Goal: Navigation & Orientation: Understand site structure

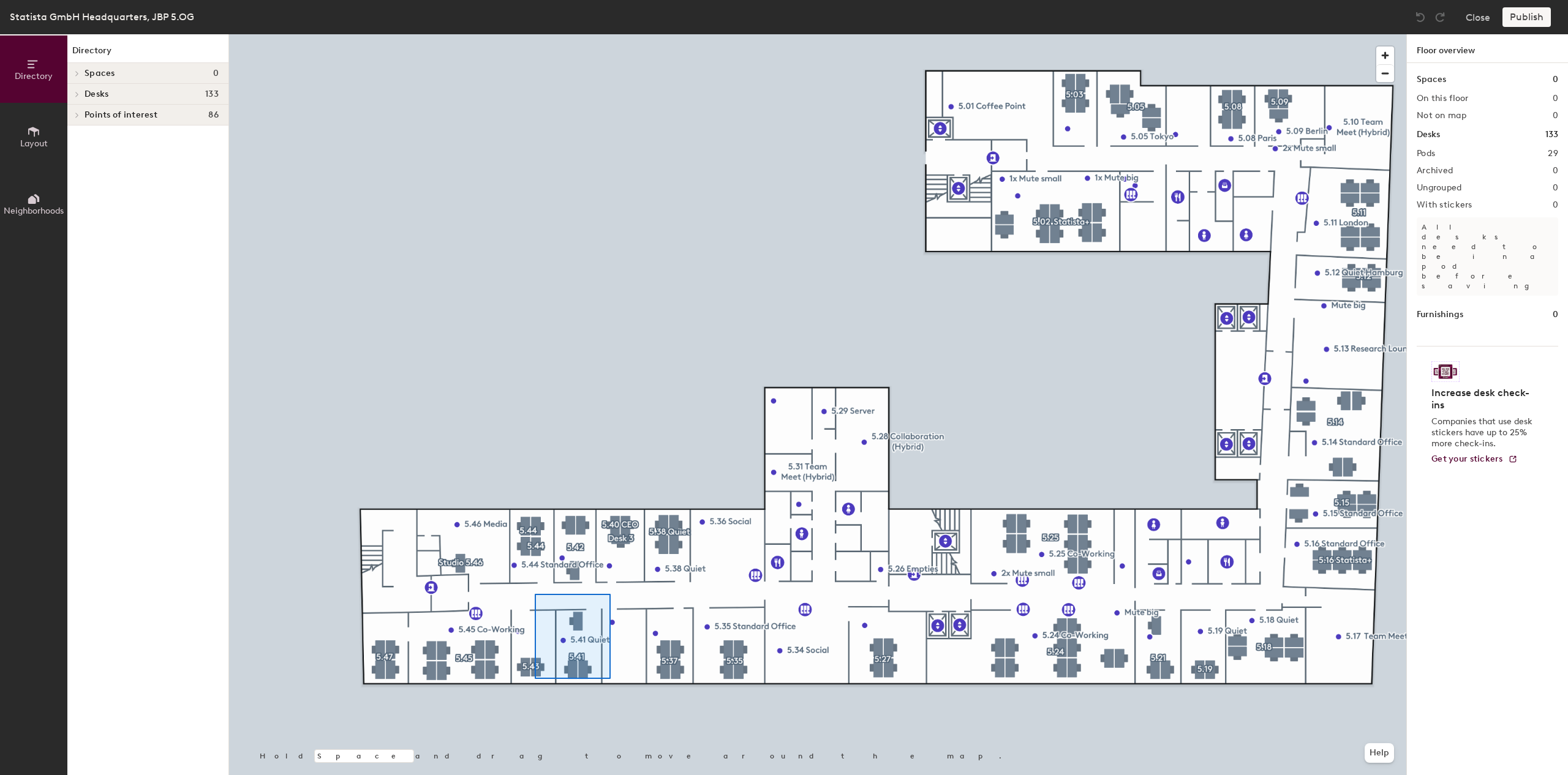
click at [534, 34] on div at bounding box center [818, 34] width 1178 height 0
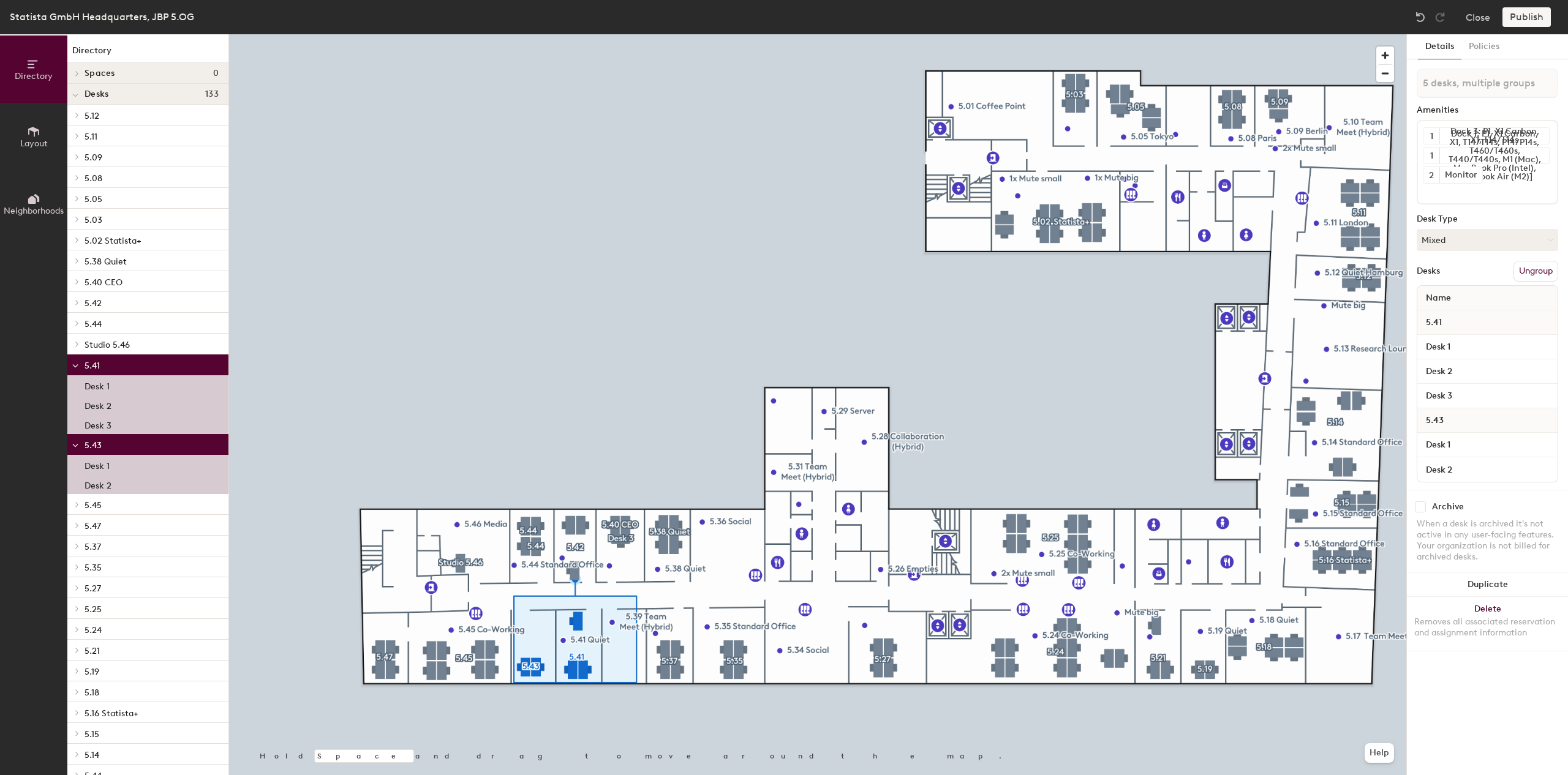
click at [132, 448] on p "5.43" at bounding box center [151, 445] width 134 height 16
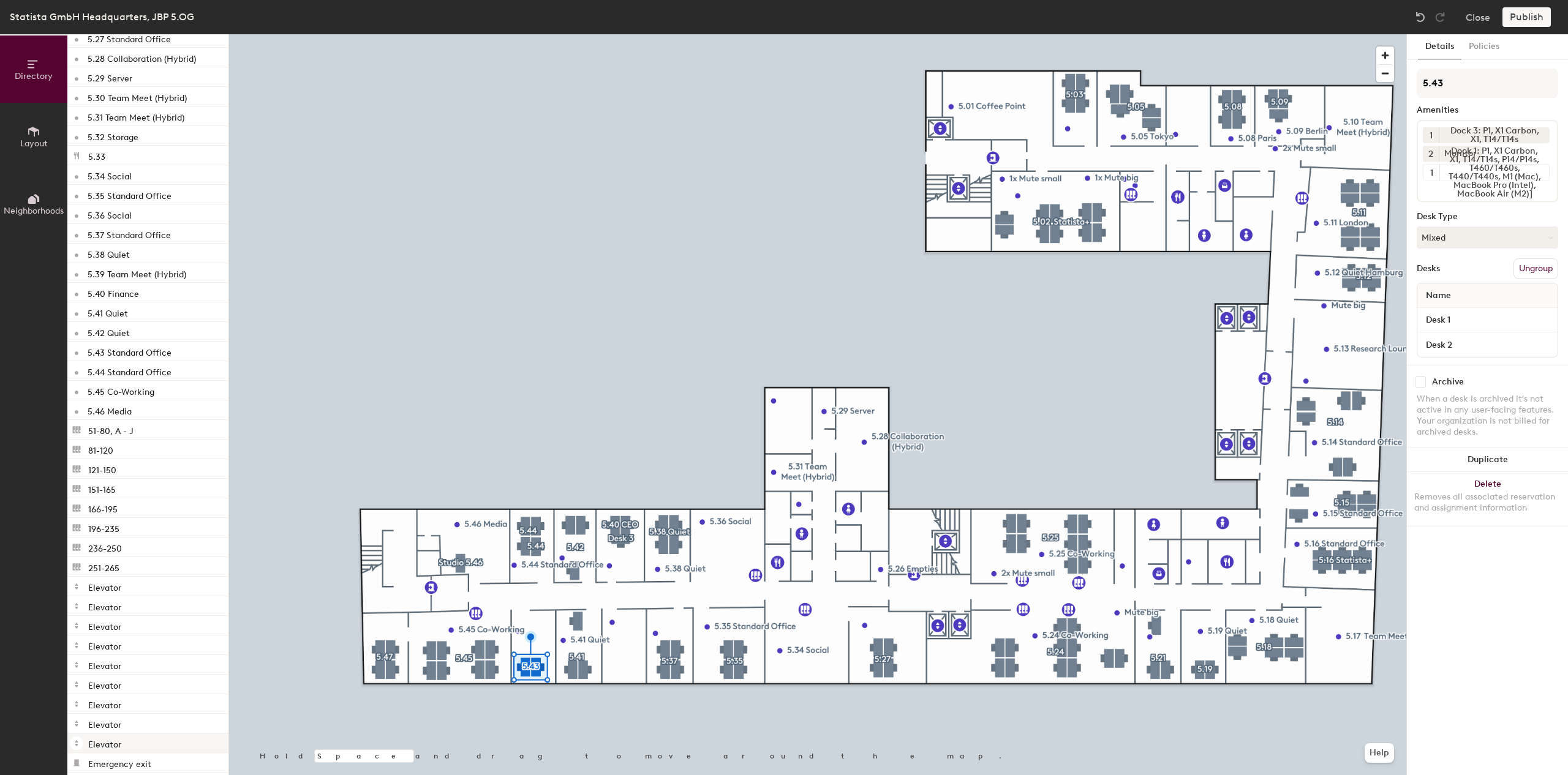
scroll to position [1707, 0]
click at [41, 143] on span "Layout" at bounding box center [33, 144] width 27 height 10
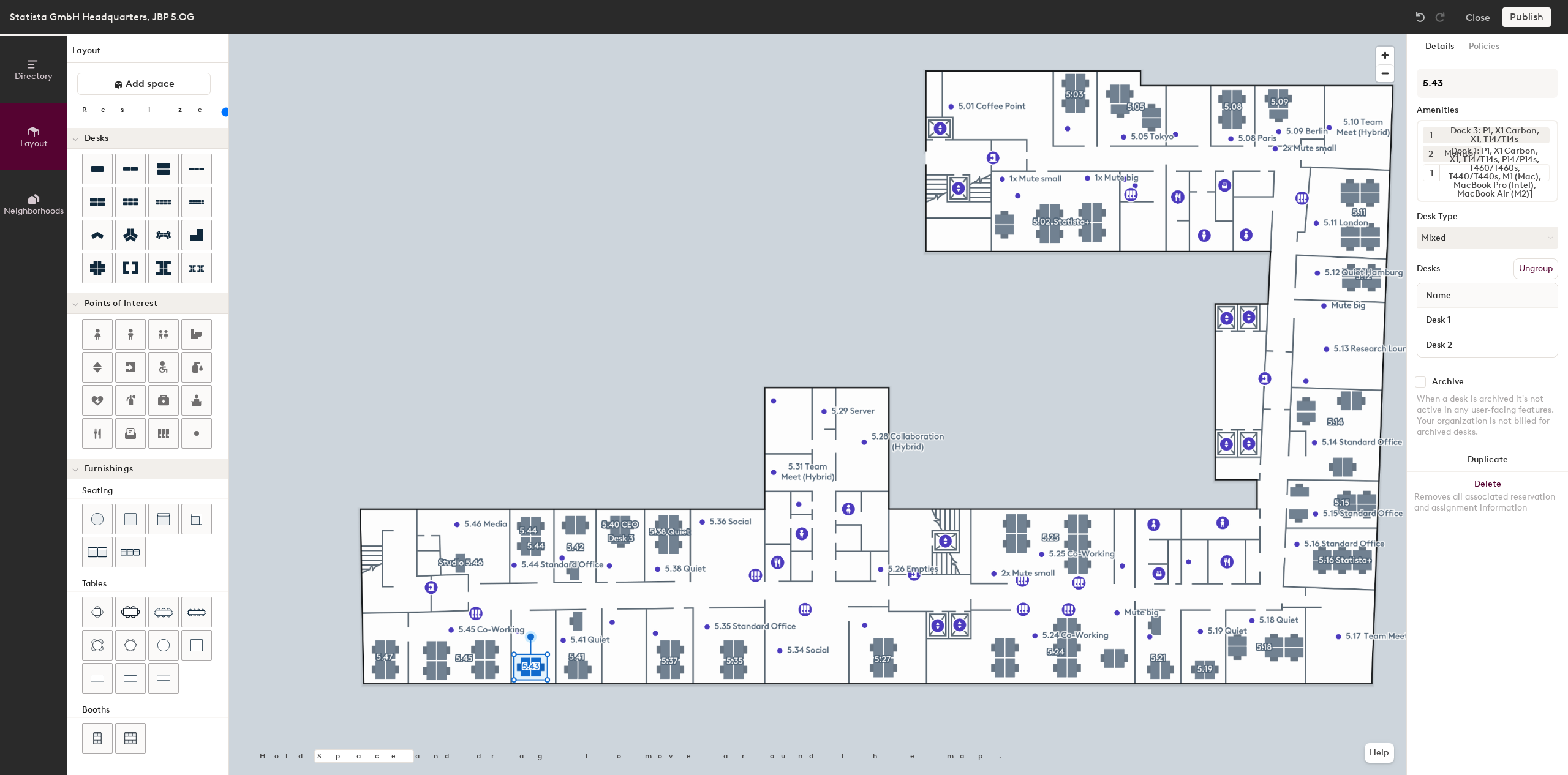
scroll to position [0, 0]
click at [39, 87] on button "Directory" at bounding box center [33, 69] width 67 height 67
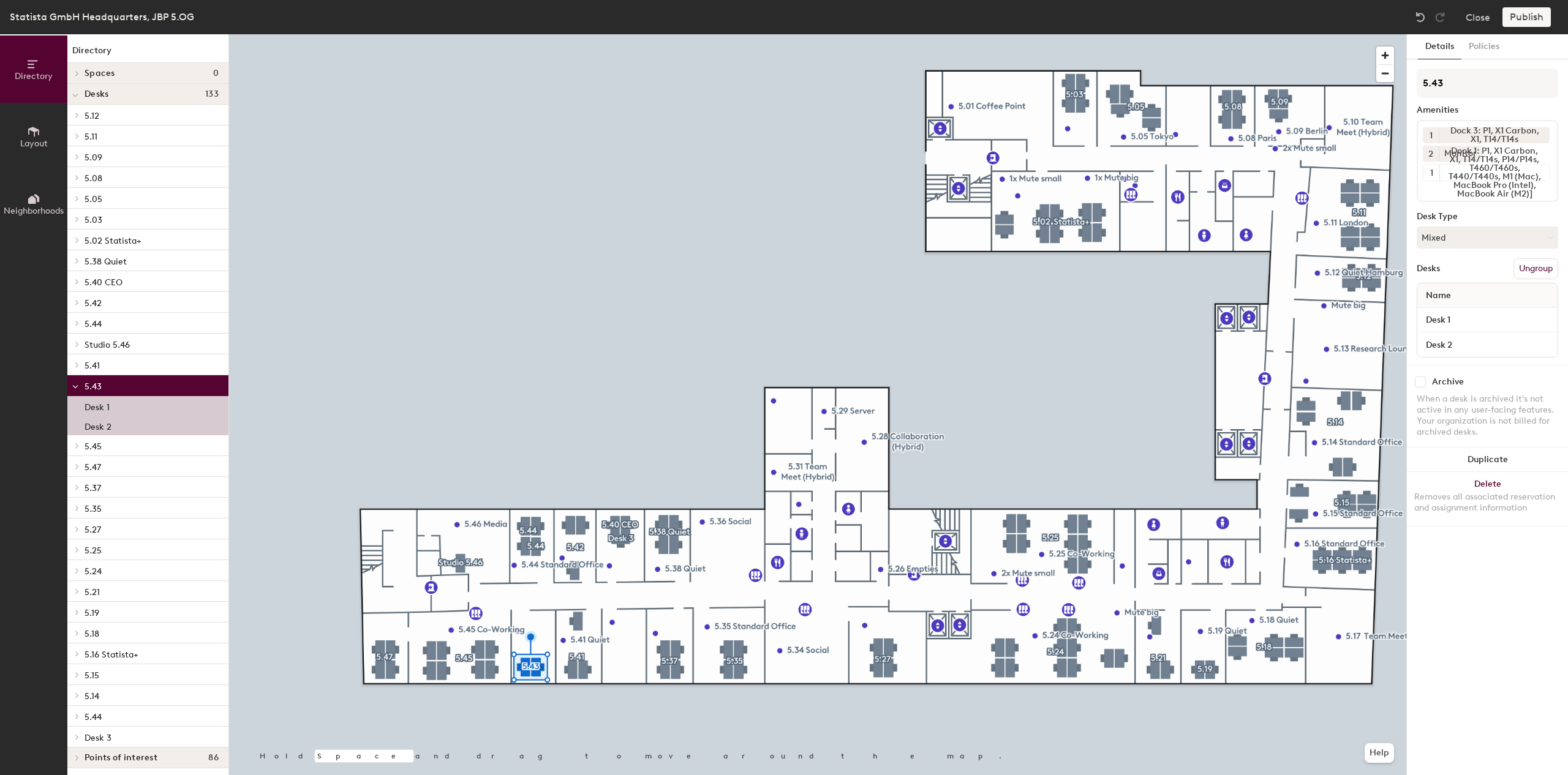
click at [107, 100] on div "Desks 133" at bounding box center [148, 94] width 161 height 21
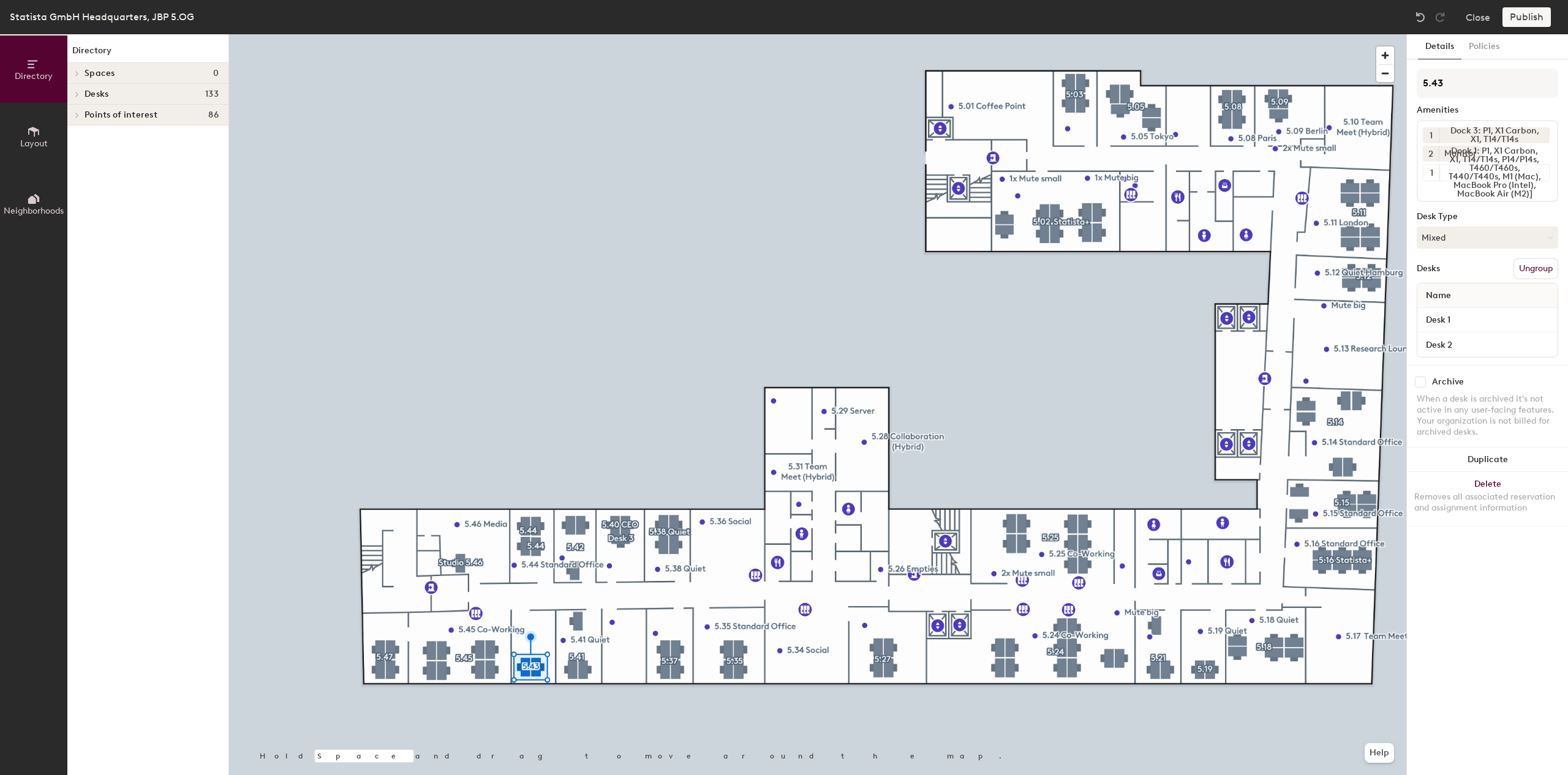
click at [108, 96] on span "Desks" at bounding box center [96, 94] width 24 height 10
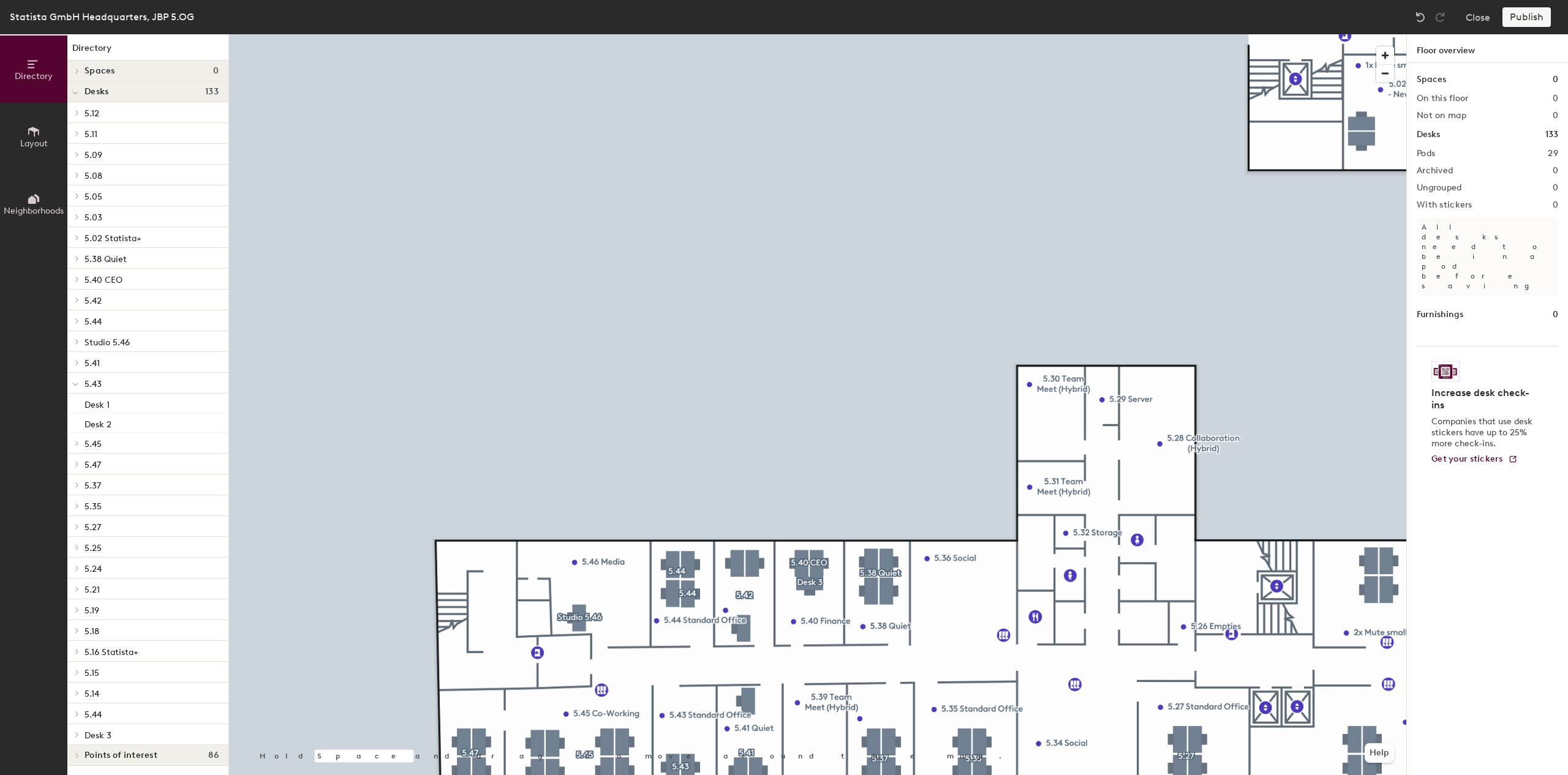
scroll to position [2, 0]
click at [141, 70] on h4 "Spaces 0" at bounding box center [151, 70] width 134 height 10
click at [136, 85] on div "Desks 133" at bounding box center [148, 92] width 161 height 21
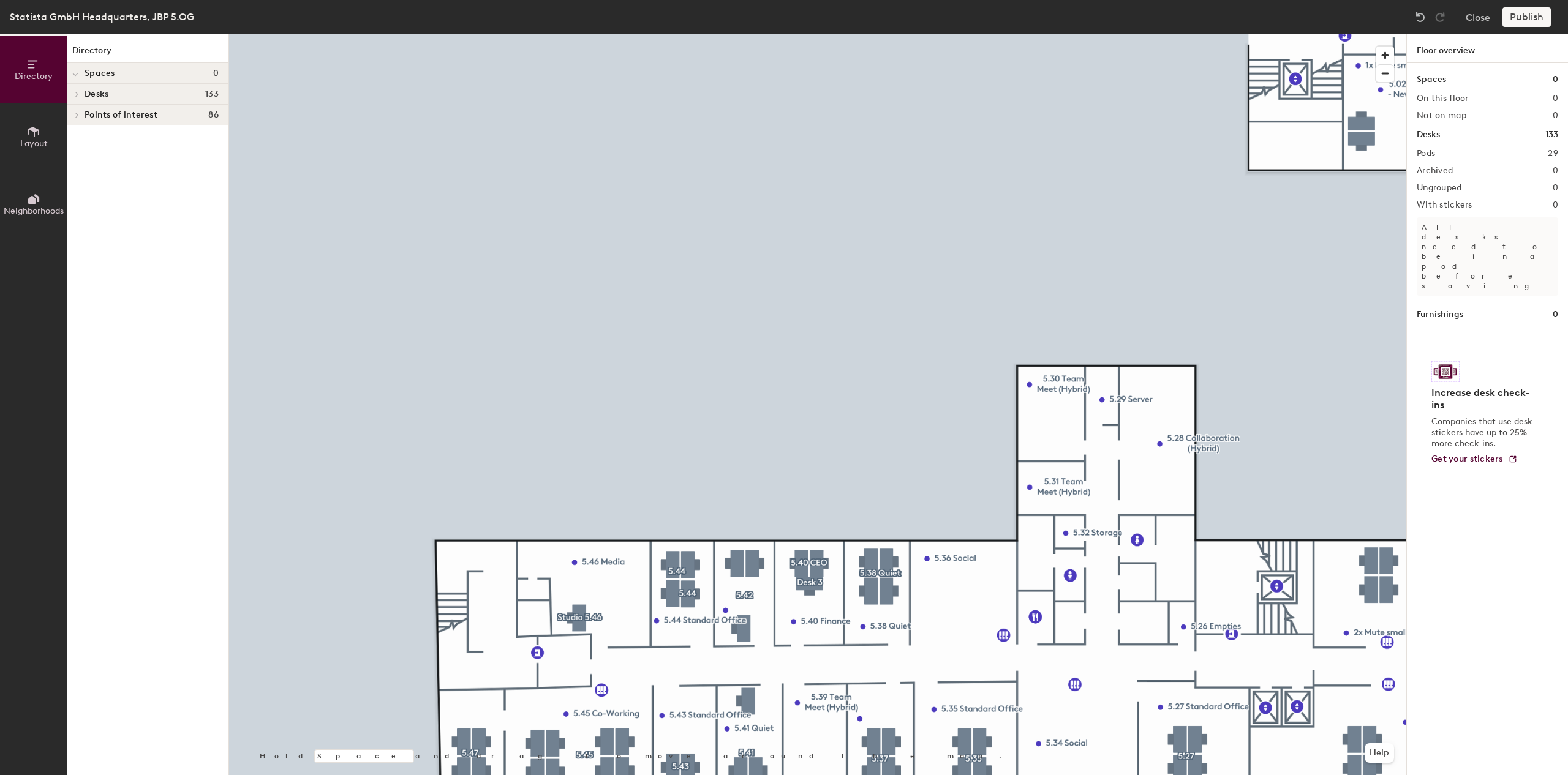
click at [23, 144] on span "Layout" at bounding box center [33, 144] width 27 height 10
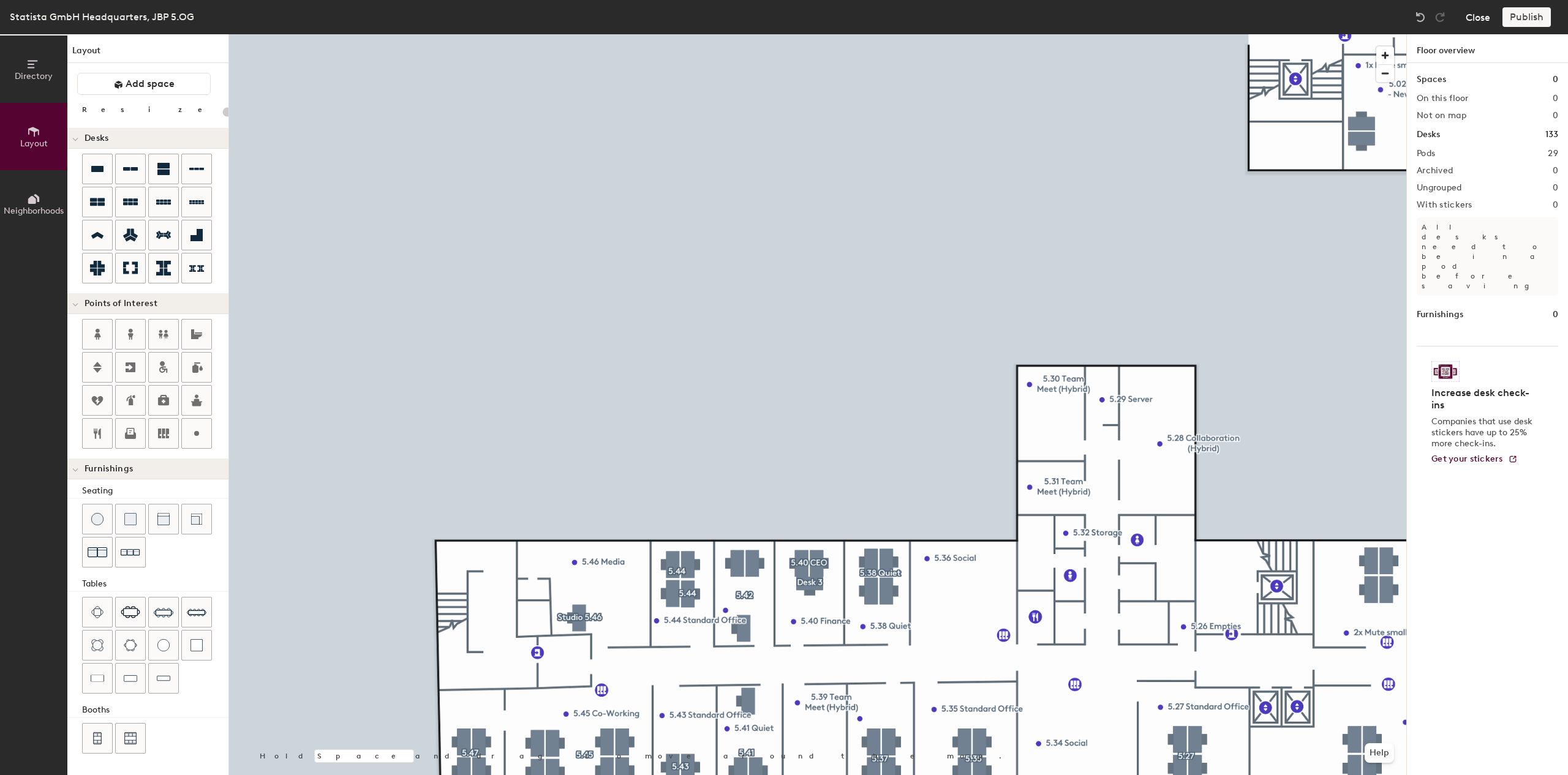
click at [1487, 20] on button "Close" at bounding box center [1478, 17] width 24 height 19
type input "20"
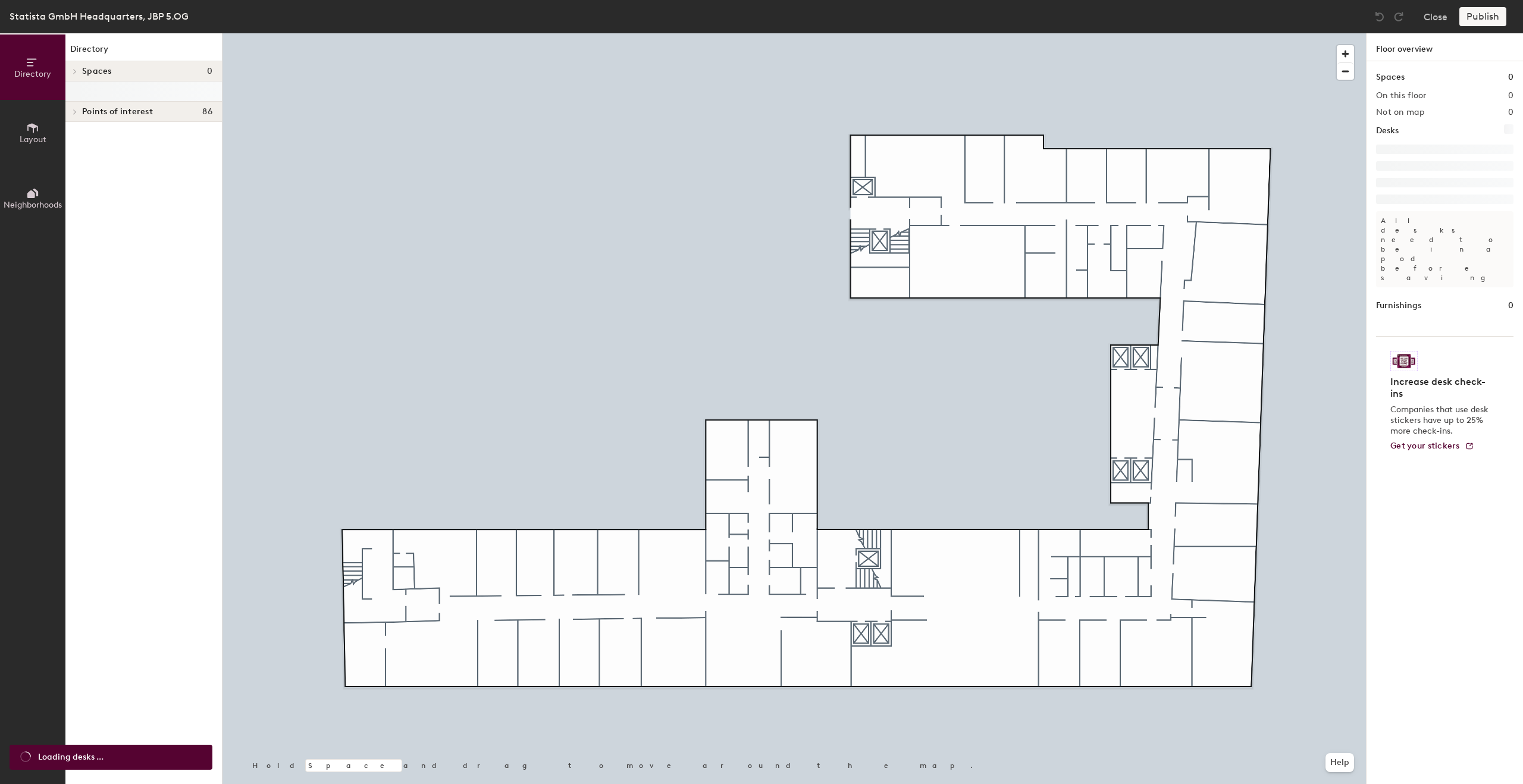
click at [21, 188] on button "Neighborhoods" at bounding box center [32, 198] width 65 height 65
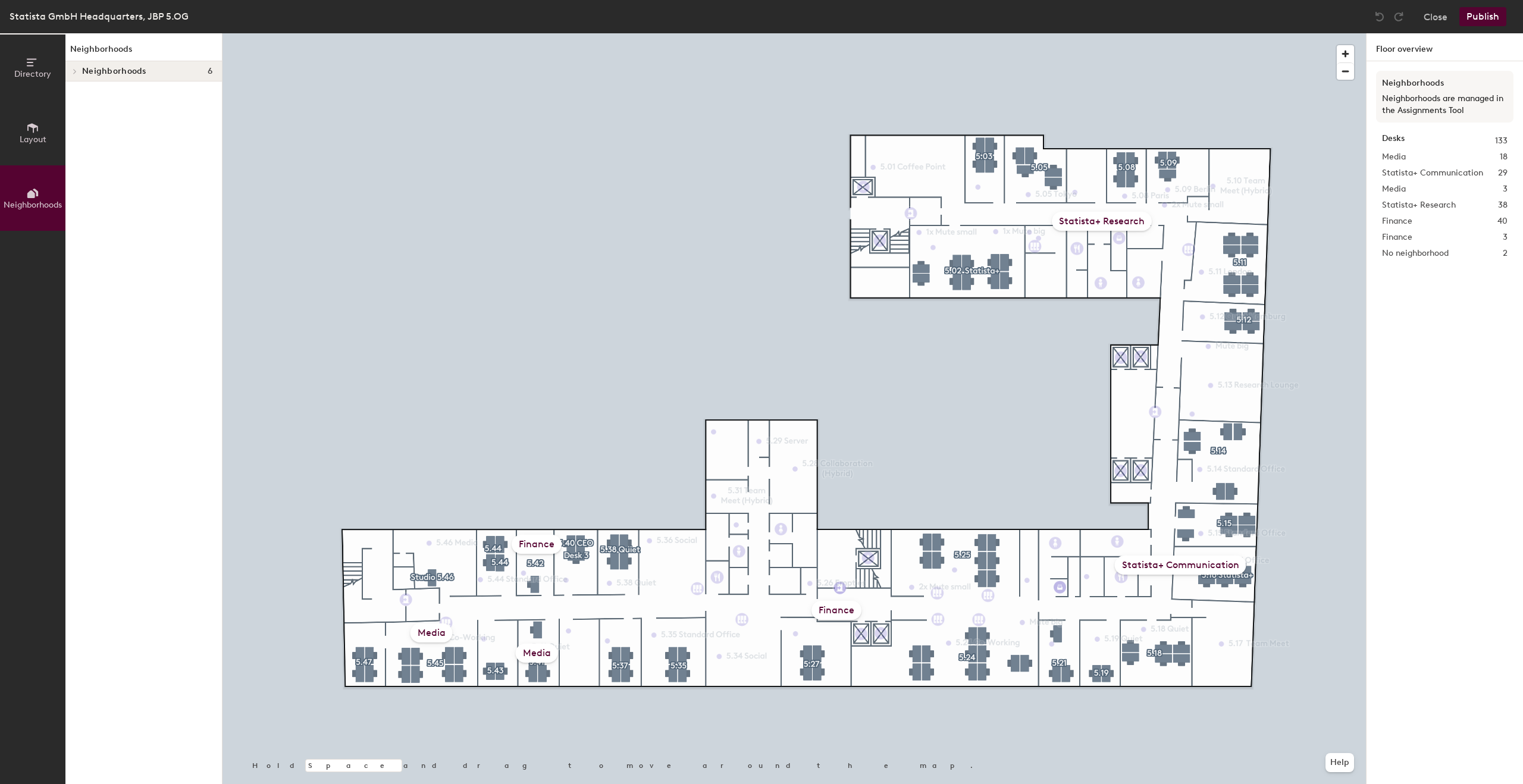
drag, startPoint x: 140, startPoint y: 59, endPoint x: 145, endPoint y: 60, distance: 5.1
click at [140, 60] on h1 "Neighborhoods" at bounding box center [144, 53] width 157 height 19
click at [143, 67] on span "Neighborhoods" at bounding box center [114, 71] width 64 height 9
click at [106, 95] on p "Media" at bounding box center [147, 92] width 130 height 16
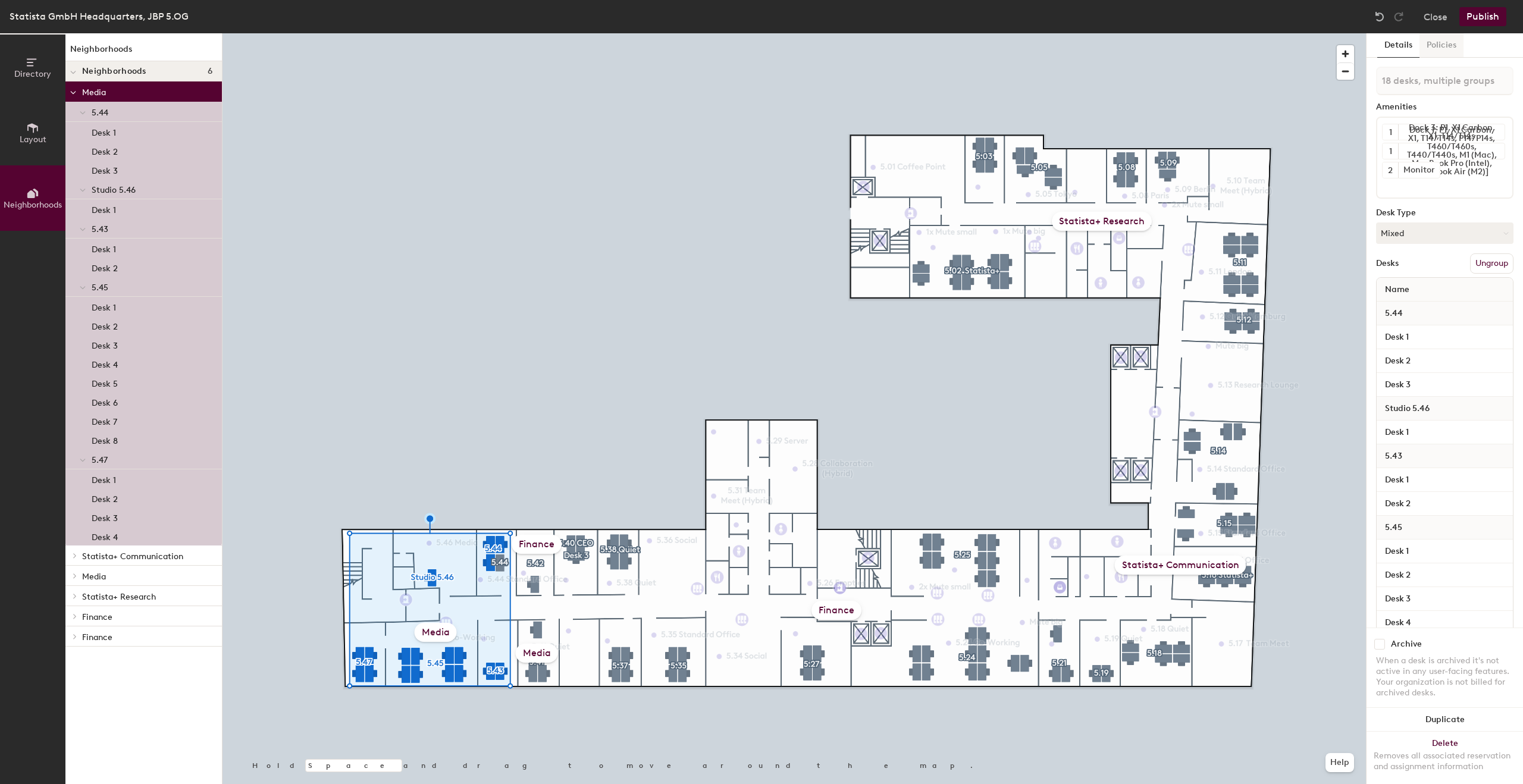
click at [1441, 42] on button "Policies" at bounding box center [1441, 45] width 44 height 24
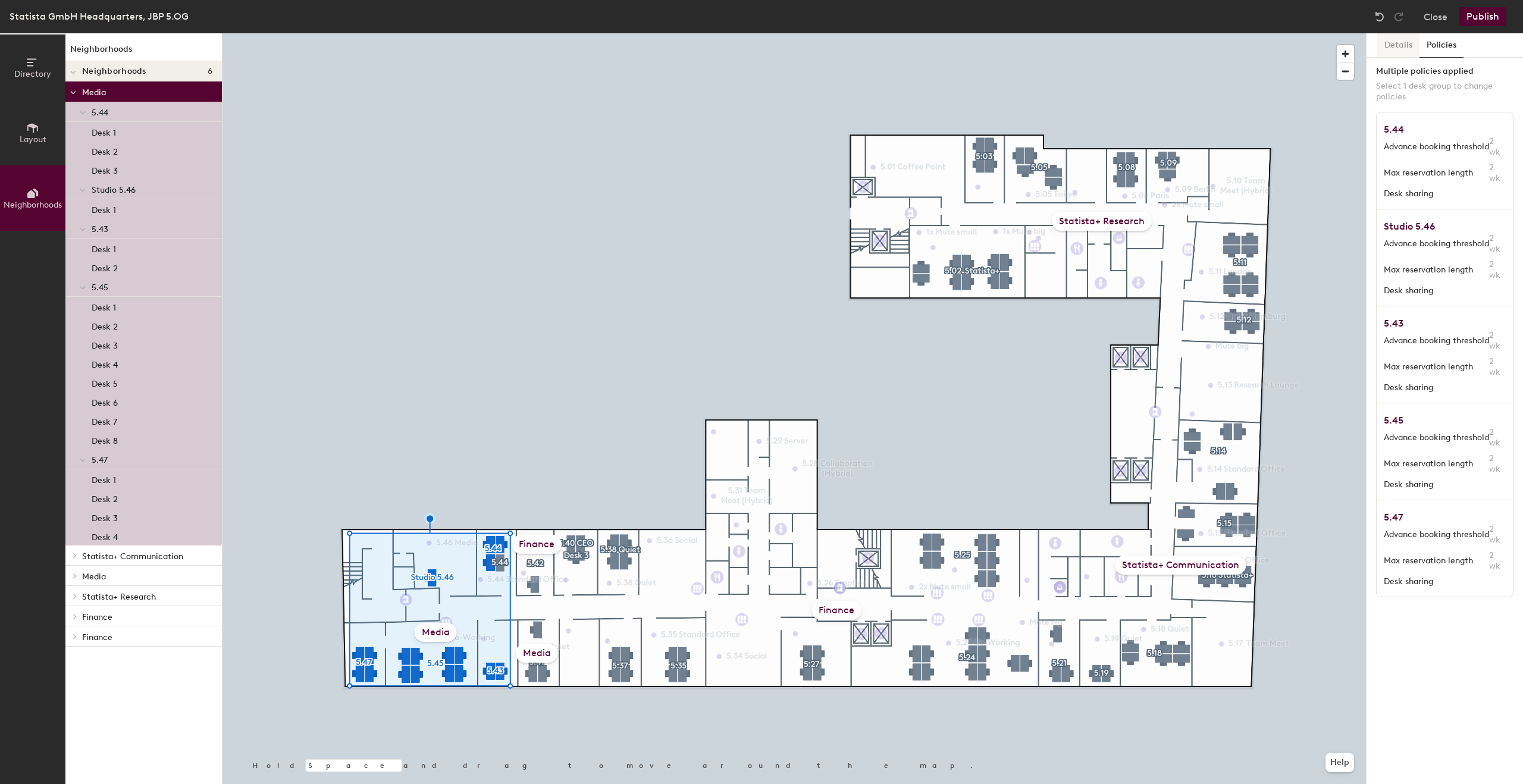
click at [1404, 43] on button "Details" at bounding box center [1399, 45] width 42 height 24
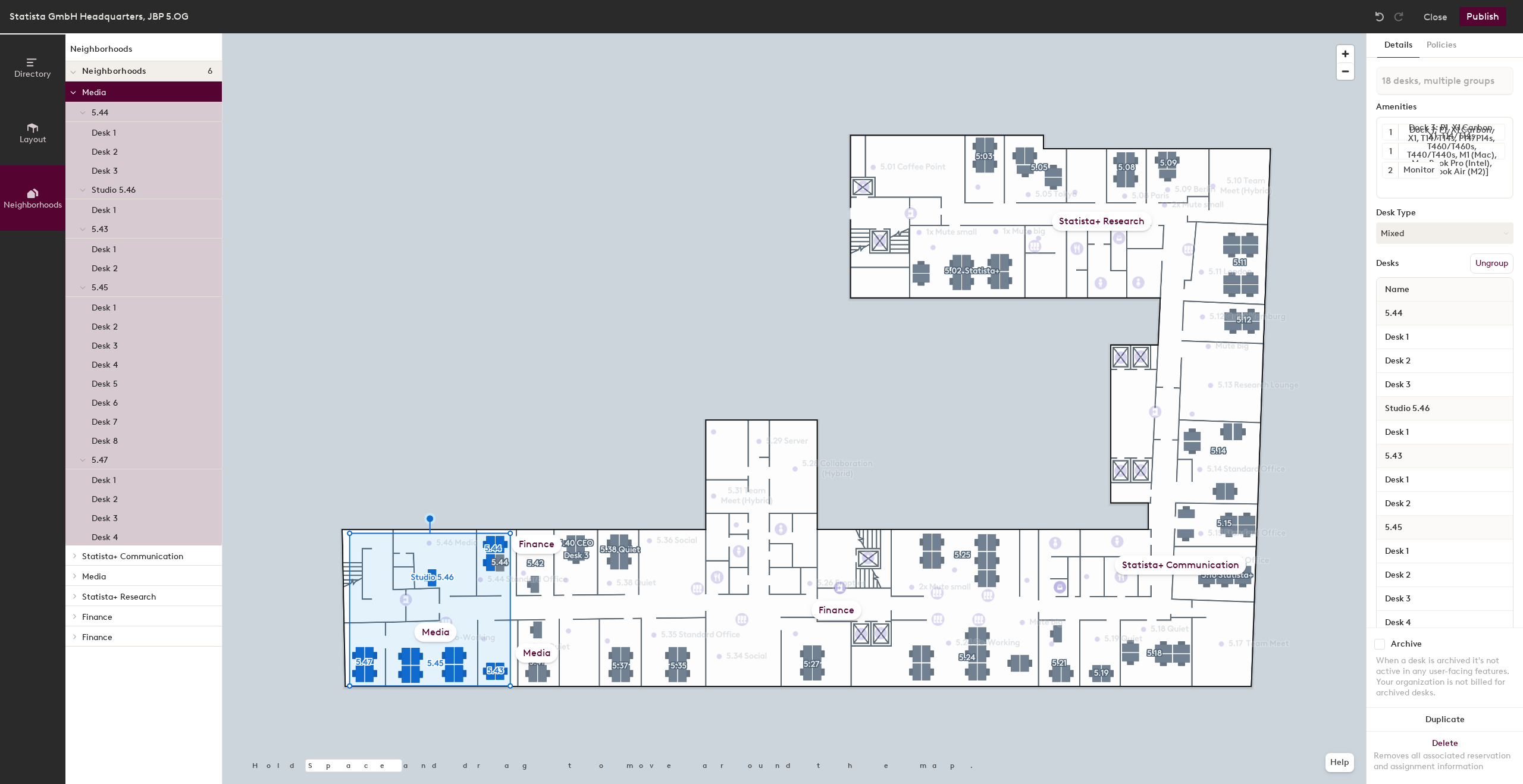
drag, startPoint x: 201, startPoint y: 234, endPoint x: 439, endPoint y: 635, distance: 466.3
click at [439, 635] on div "Media" at bounding box center [435, 632] width 42 height 19
click at [440, 634] on div "Media" at bounding box center [435, 632] width 42 height 19
click at [137, 88] on p "Media" at bounding box center [147, 92] width 130 height 16
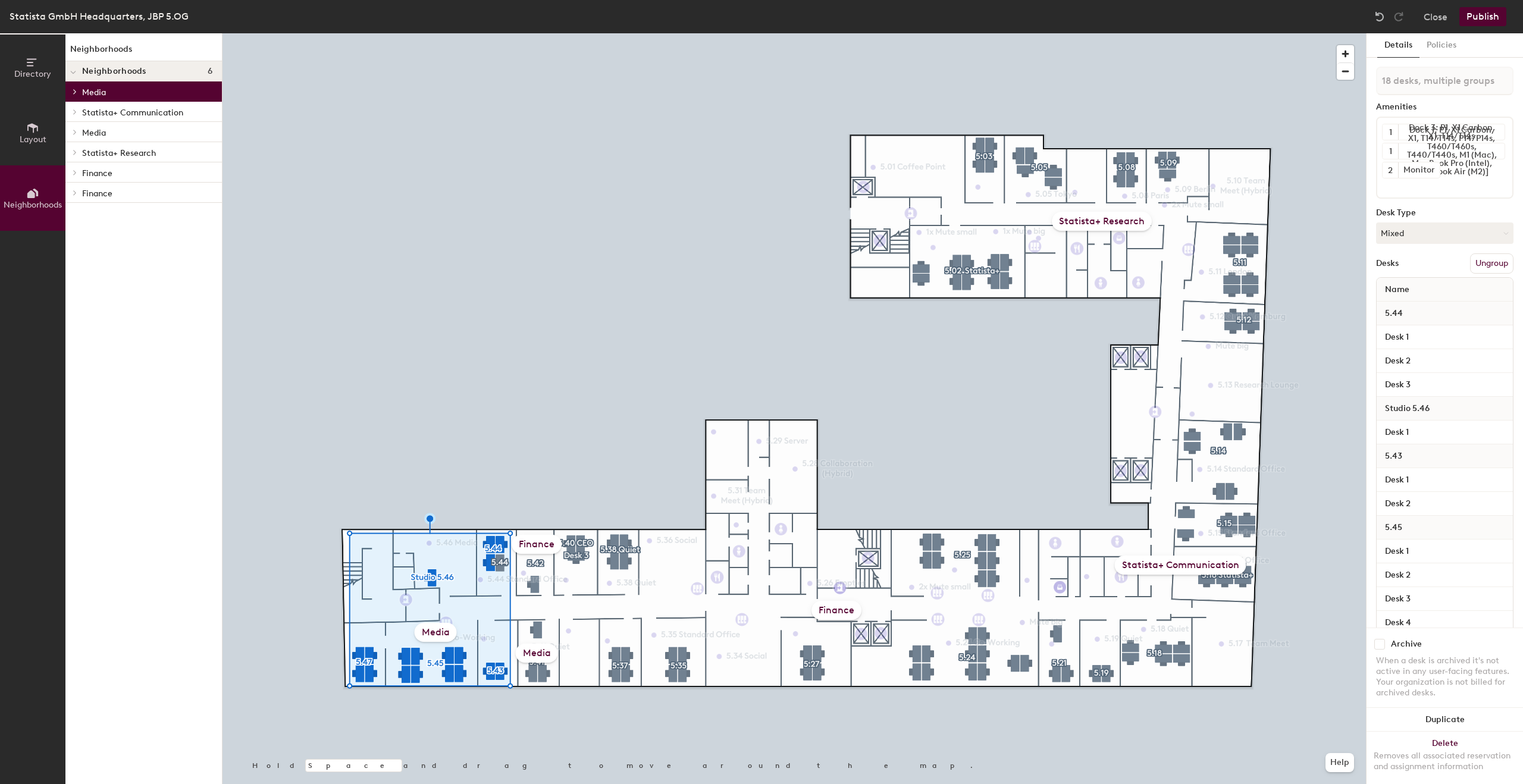
click at [121, 132] on p "Media" at bounding box center [147, 132] width 130 height 16
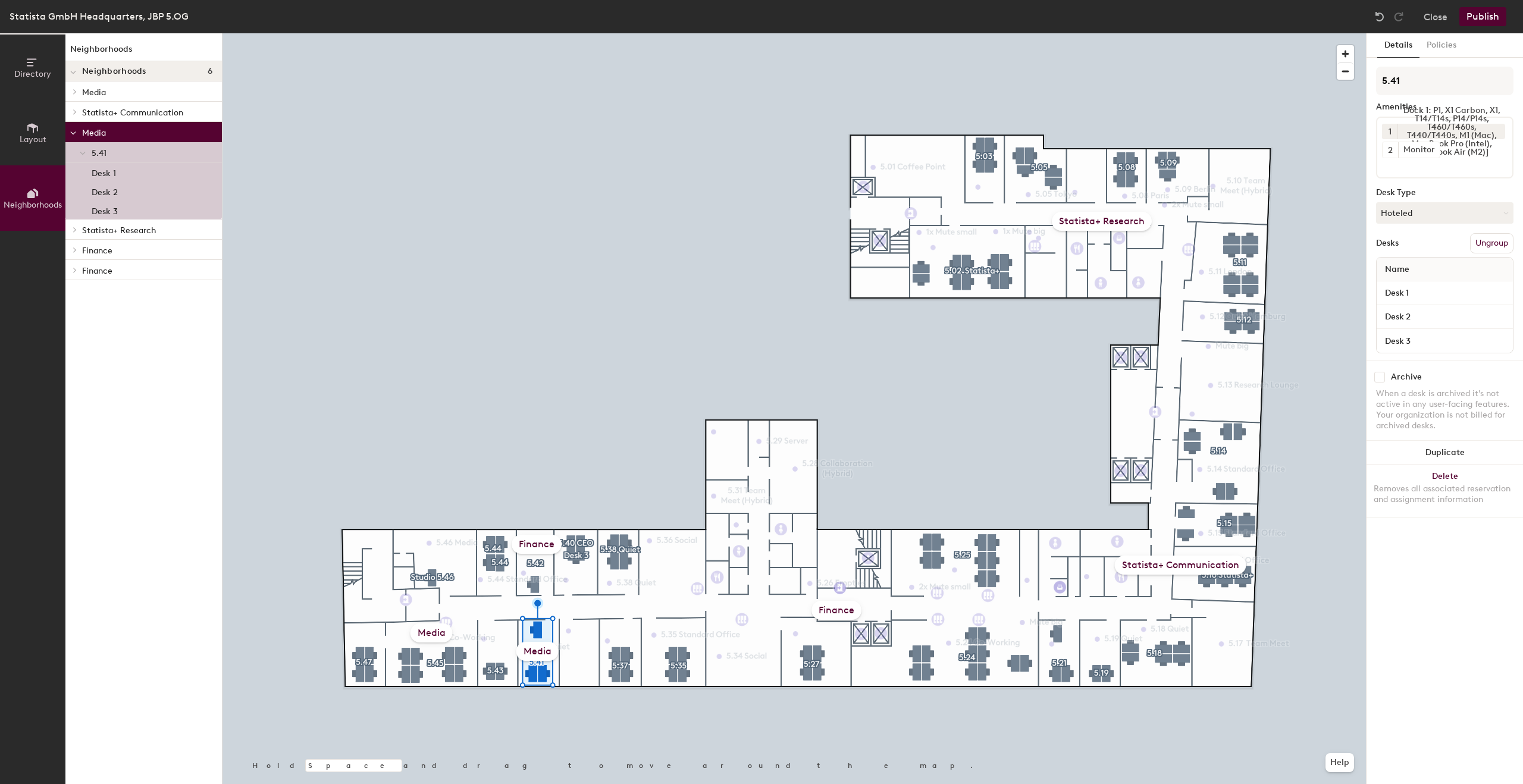
click at [533, 649] on div "Media" at bounding box center [537, 651] width 42 height 19
click at [1437, 21] on button "Close" at bounding box center [1435, 17] width 24 height 19
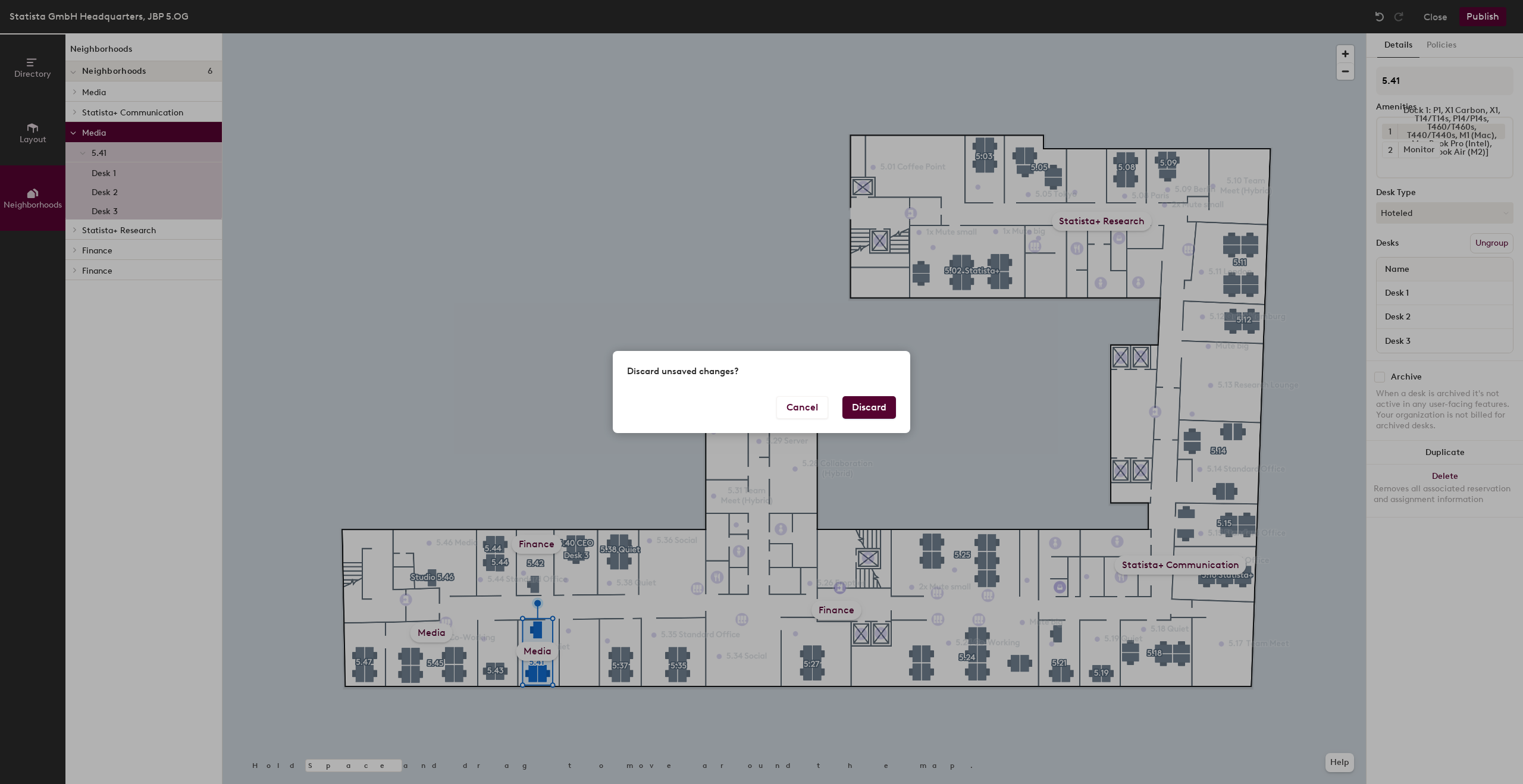
click at [858, 413] on button "Discard" at bounding box center [869, 407] width 53 height 22
